Goal: Task Accomplishment & Management: Manage account settings

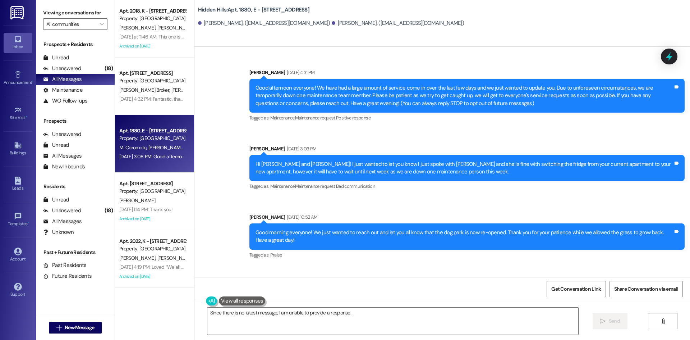
scroll to position [7610, 0]
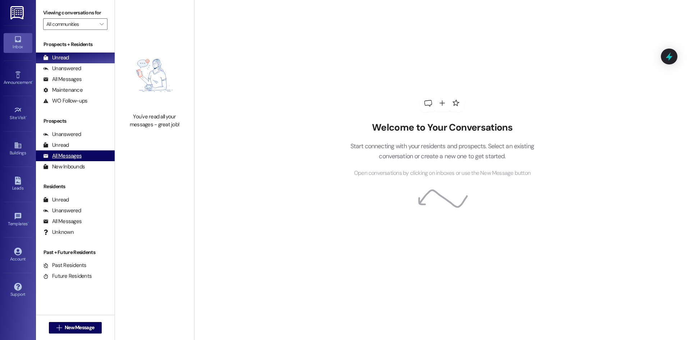
click at [79, 155] on div "All Messages" at bounding box center [62, 156] width 38 height 8
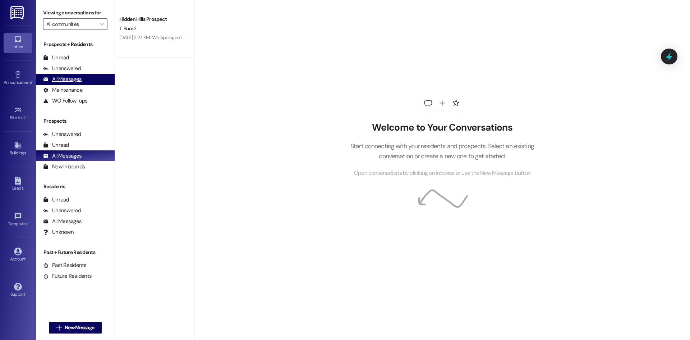
click at [81, 77] on div "All Messages" at bounding box center [62, 79] width 38 height 8
